Goal: Information Seeking & Learning: Learn about a topic

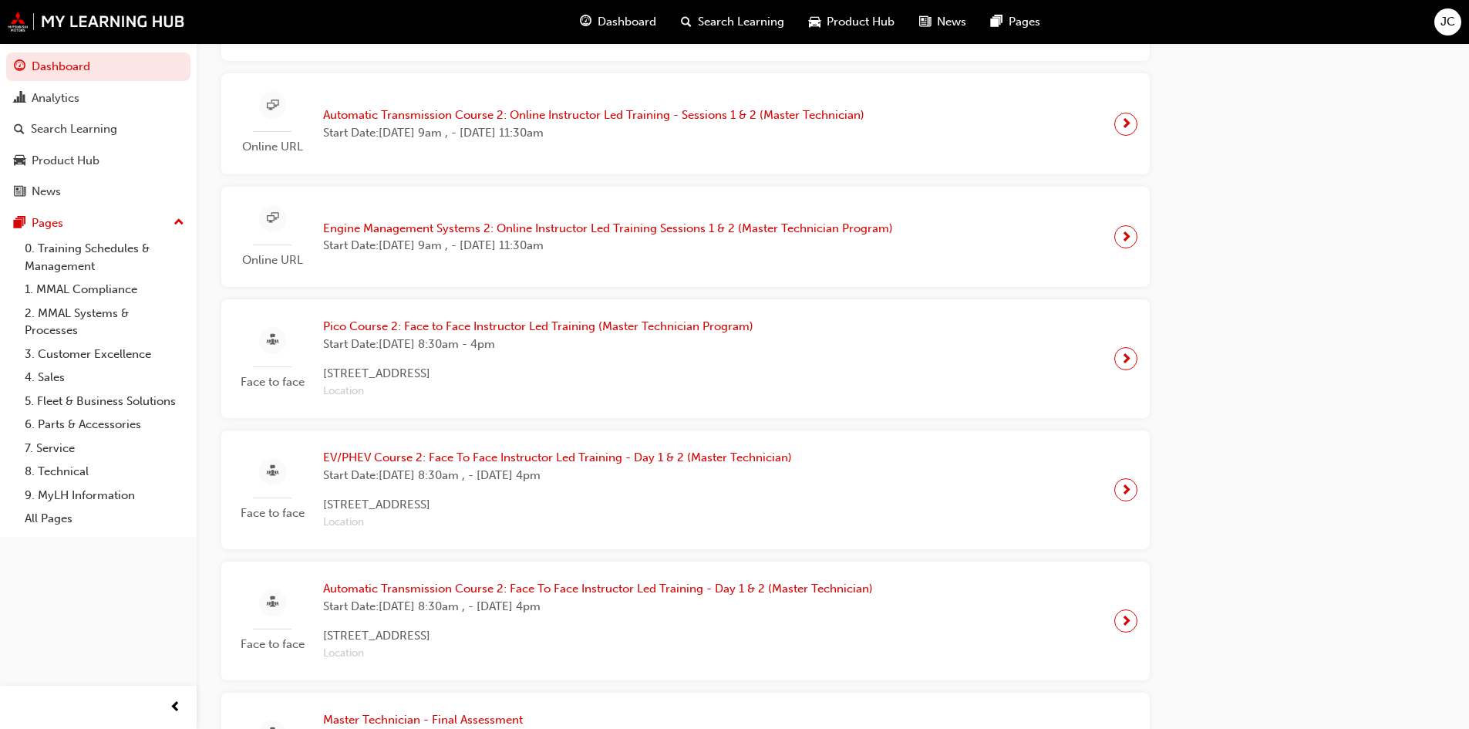
scroll to position [1002, 0]
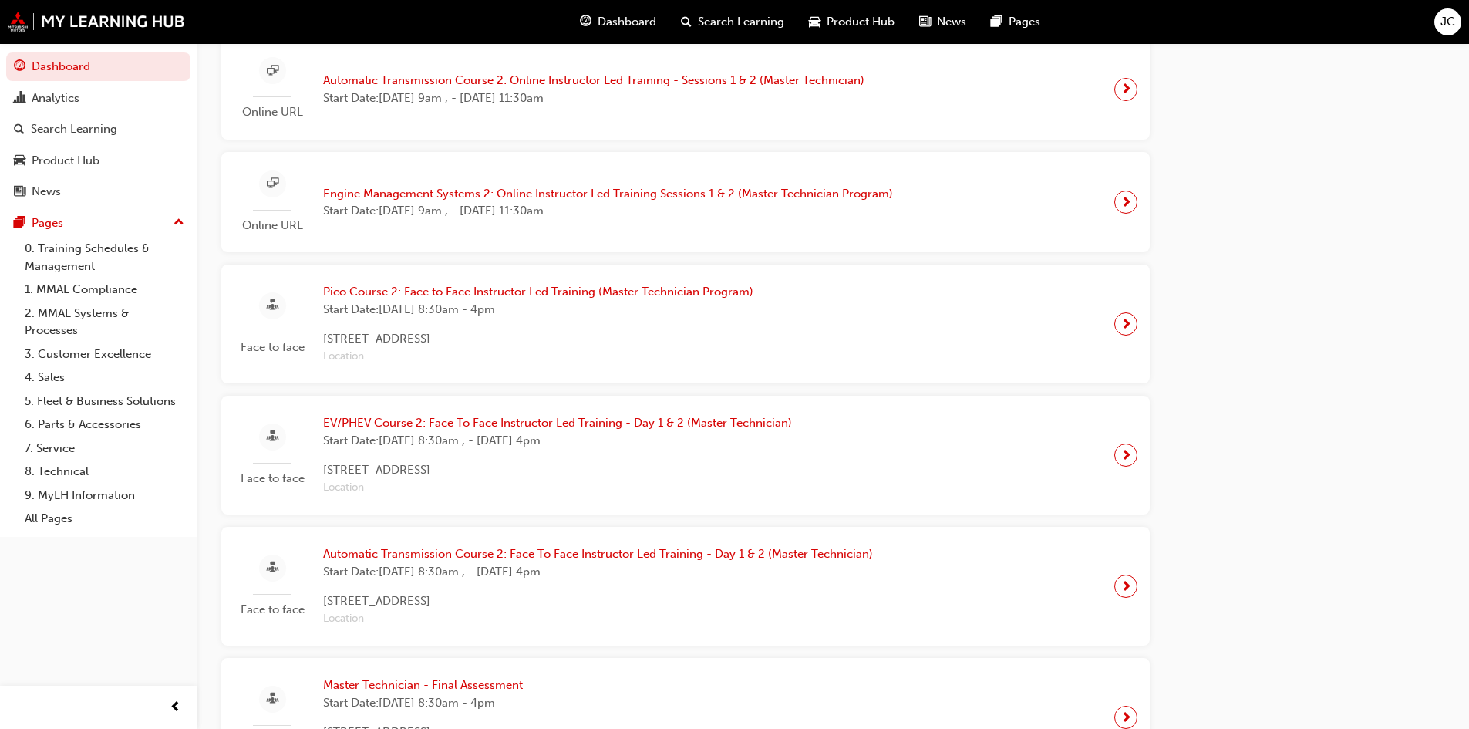
click at [1161, 642] on div "Upcoming Sessions Face to face 25MY ASX New Model Introduction: Face to Face In…" at bounding box center [697, 82] width 953 height 1387
click at [1195, 658] on div "Latest News Show all Priority Service Training: Now Available! Product Hub Show…" at bounding box center [1309, 308] width 270 height 1839
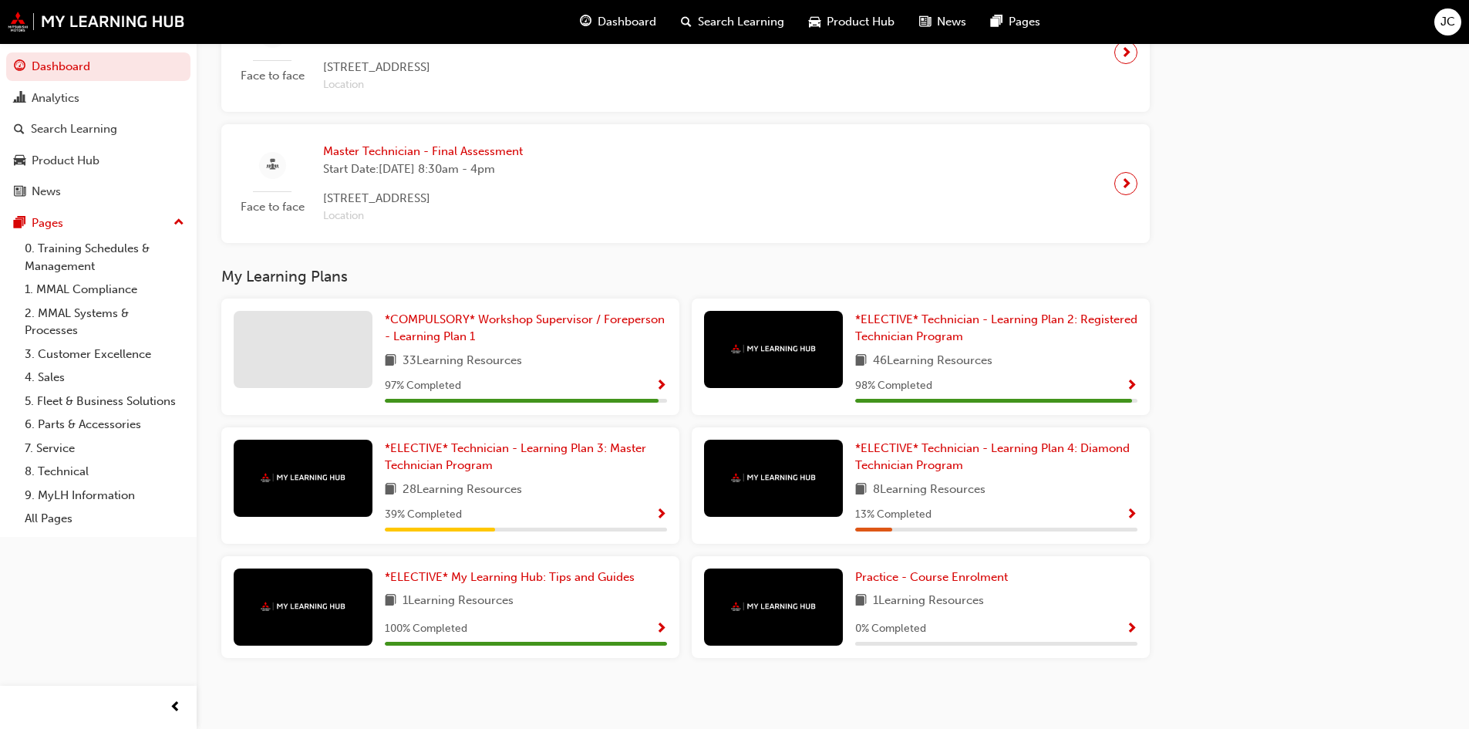
scroll to position [1542, 0]
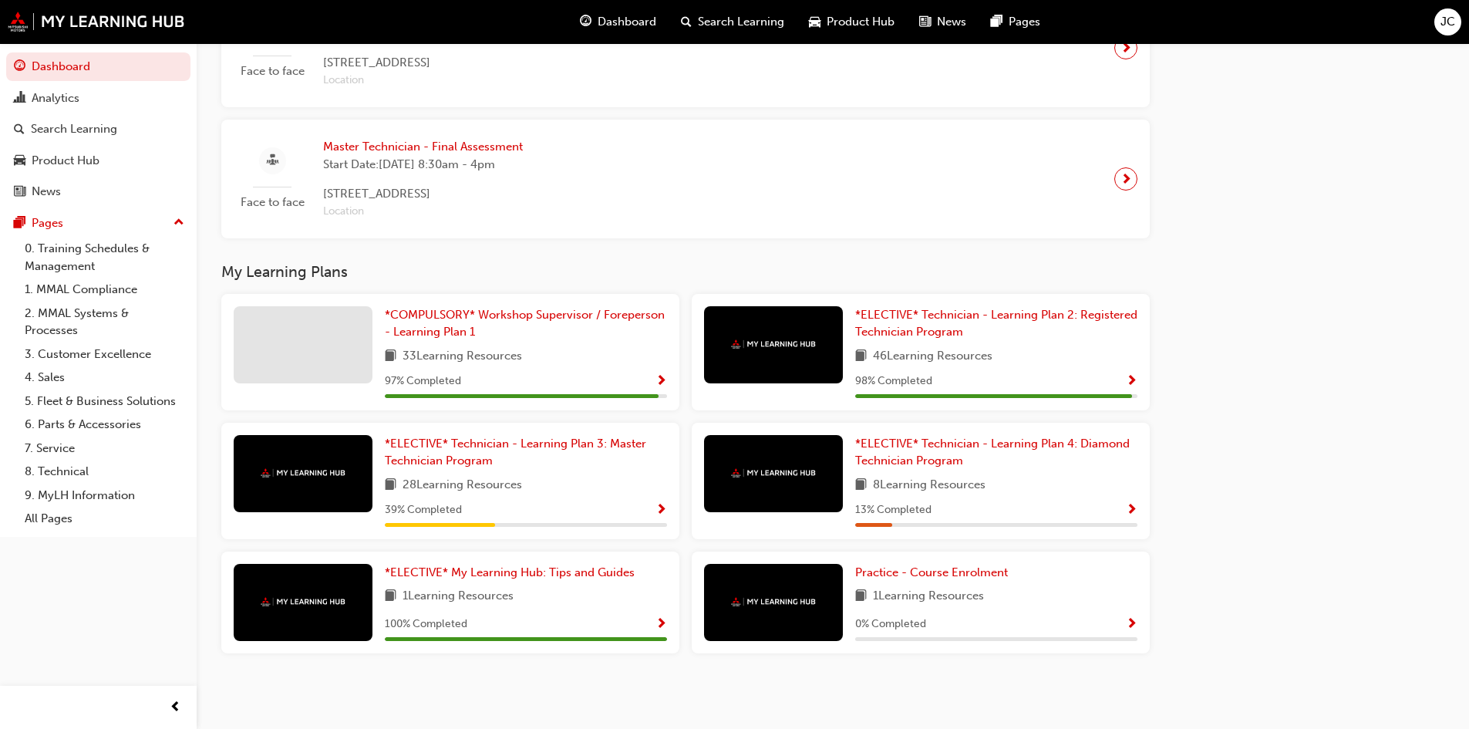
click at [1062, 355] on div "46 Learning Resources" at bounding box center [996, 356] width 282 height 19
click at [891, 320] on span "*ELECTIVE* Technician - Learning Plan 2: Registered Technician Program" at bounding box center [996, 324] width 282 height 32
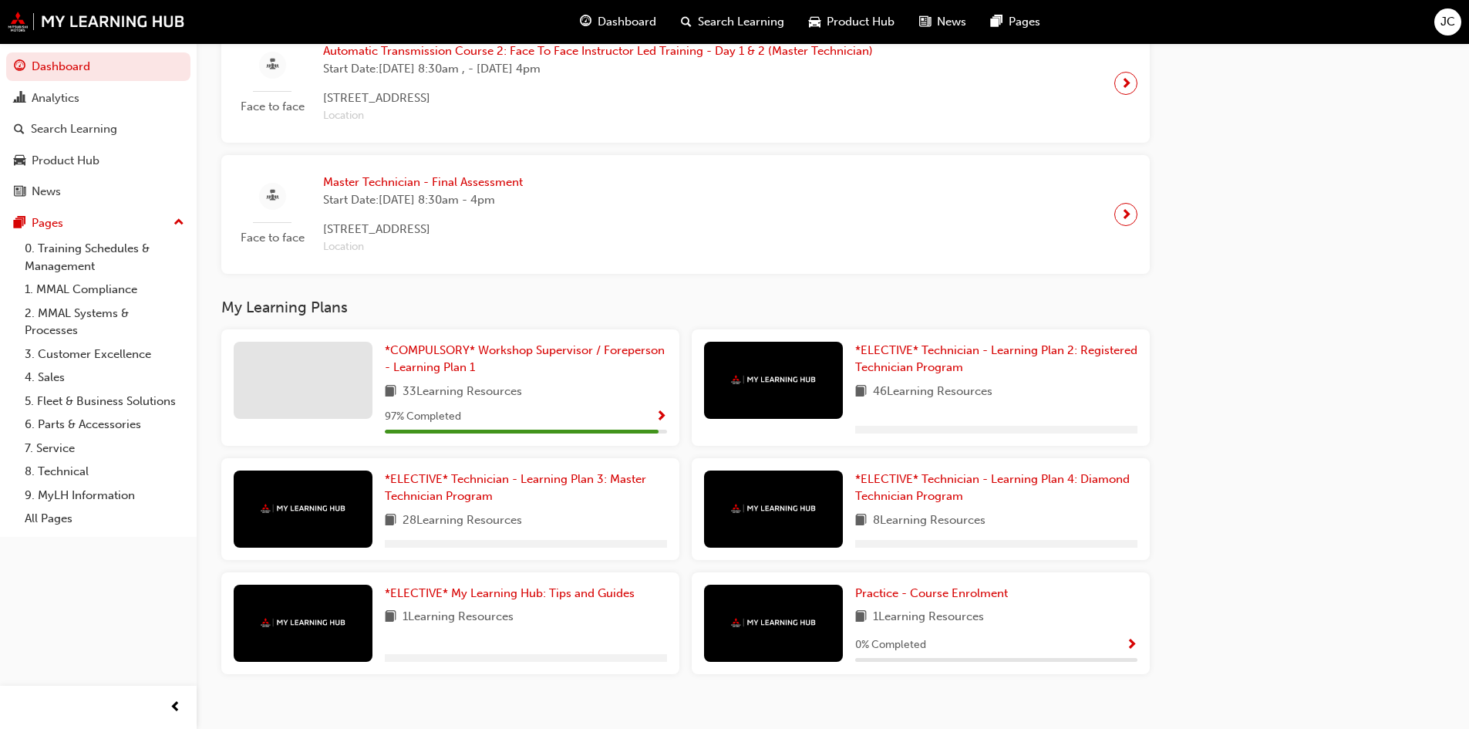
scroll to position [1428, 0]
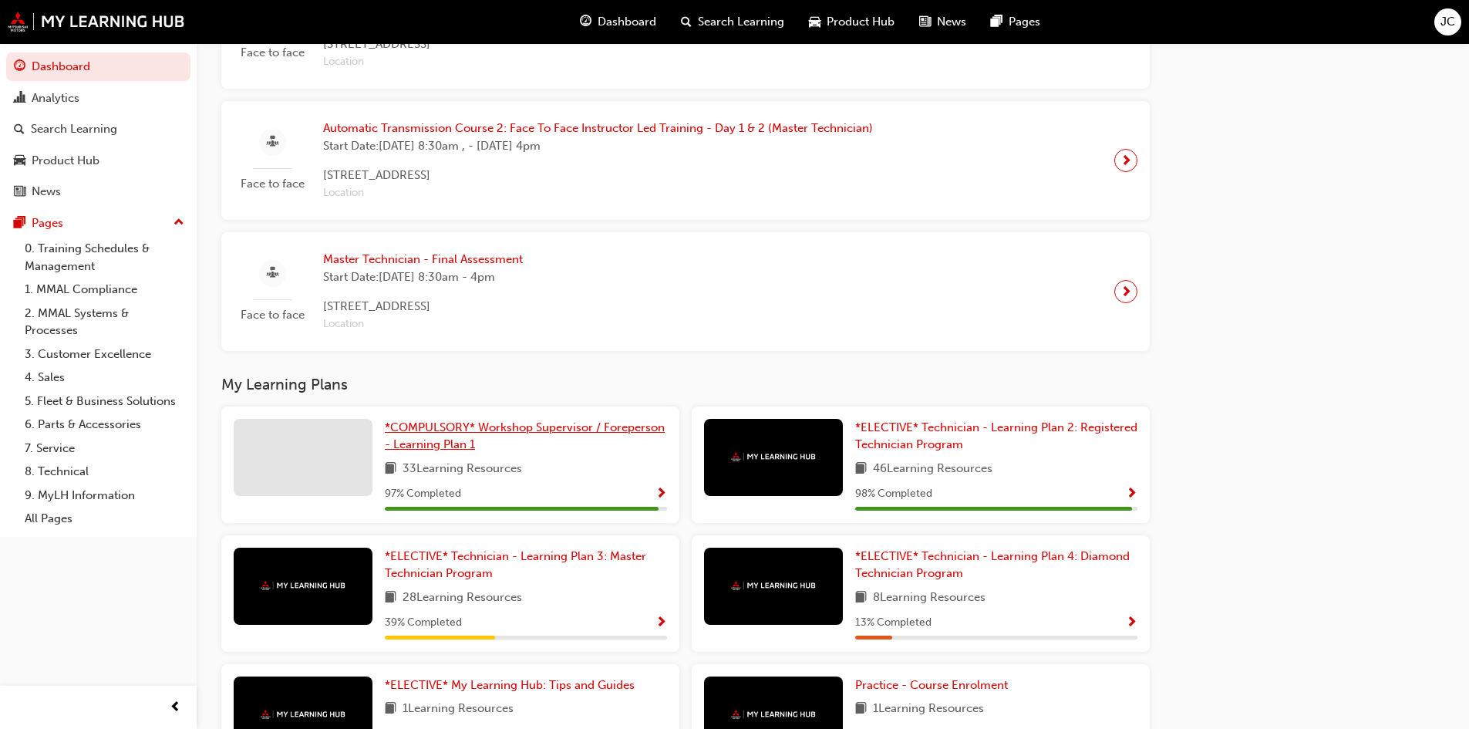
click at [446, 432] on span "*COMPULSORY* Workshop Supervisor / Foreperson - Learning Plan 1" at bounding box center [525, 436] width 280 height 32
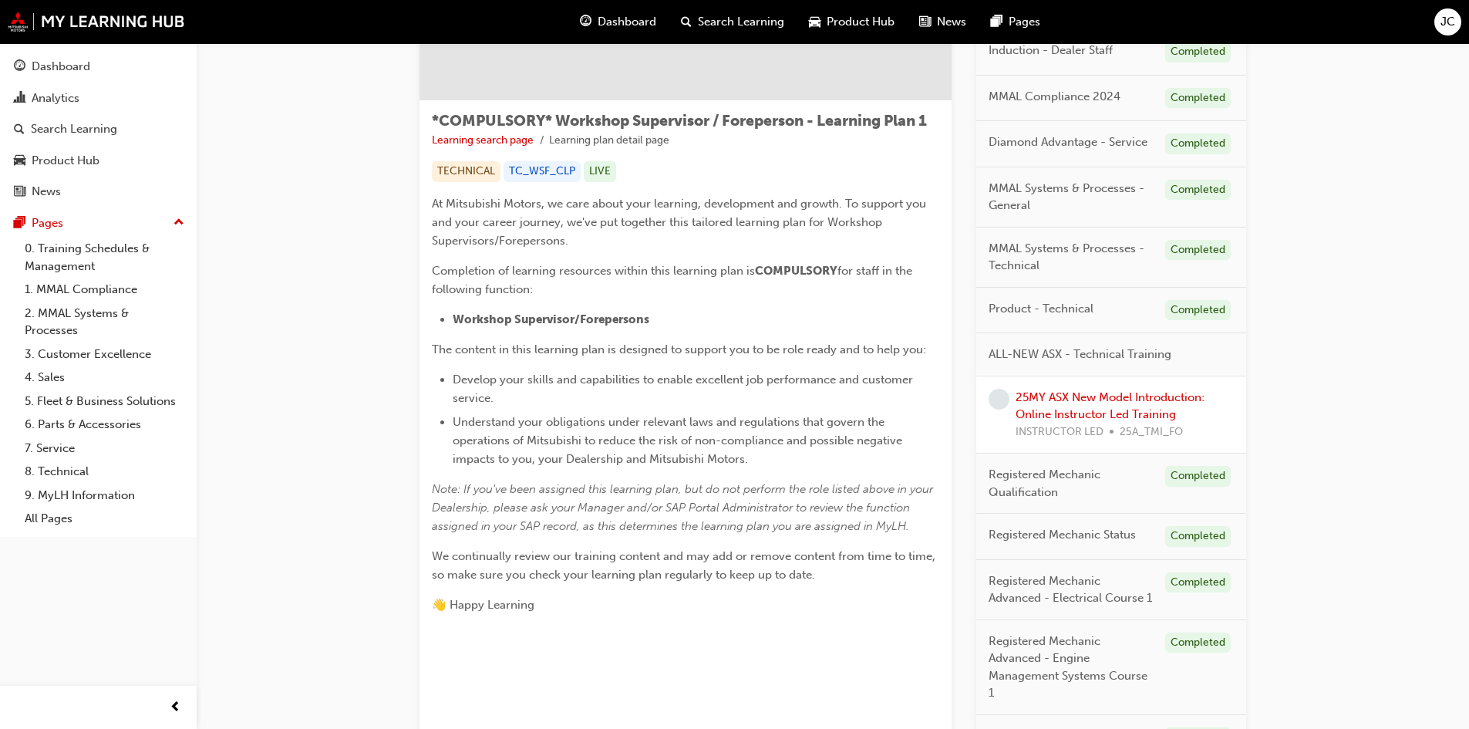
scroll to position [122, 0]
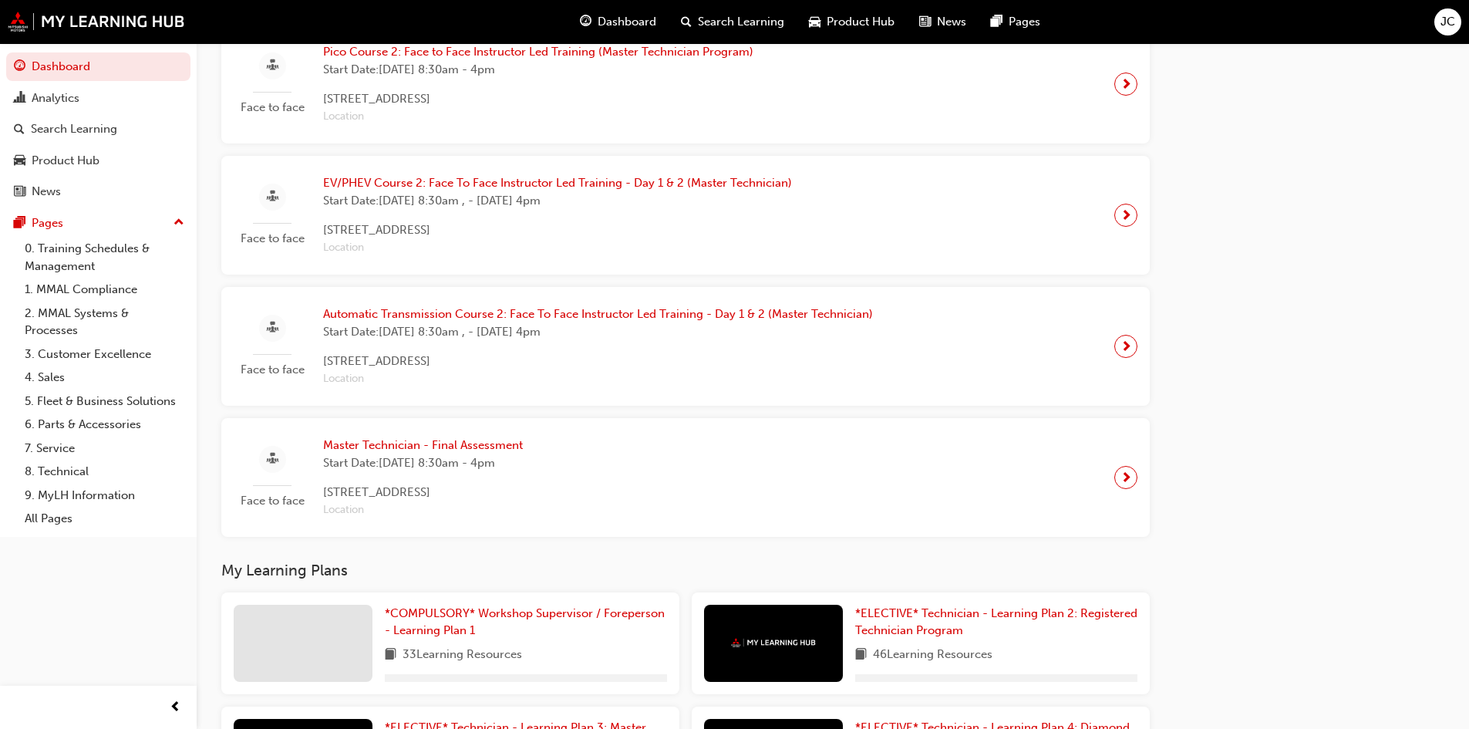
scroll to position [1505, 0]
